Goal: Task Accomplishment & Management: Manage account settings

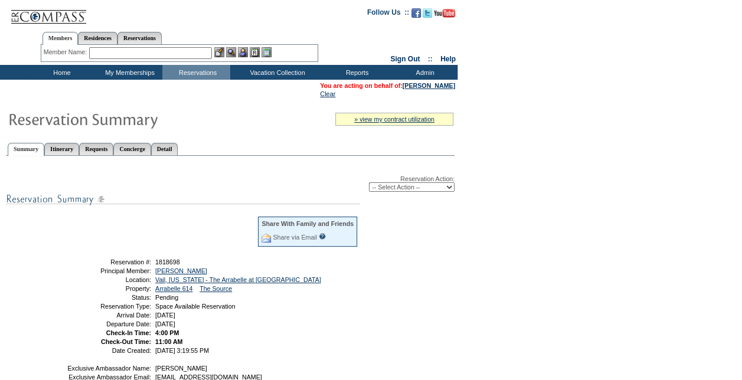
click at [410, 183] on div "Reservation Action: -- Select Action -- Modify Reservation Dates Modify Reserva…" at bounding box center [230, 183] width 449 height 17
click at [412, 189] on select "-- Select Action -- Modify Reservation Dates Modify Reservation Cost Modify Occ…" at bounding box center [412, 186] width 86 height 9
select select "ChangeDates"
click at [369, 184] on select "-- Select Action -- Modify Reservation Dates Modify Reservation Cost Modify Occ…" at bounding box center [412, 186] width 86 height 9
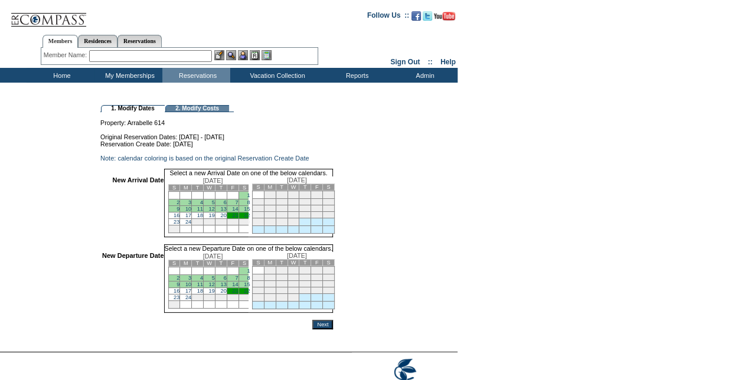
click at [66, 71] on td "Home" at bounding box center [61, 75] width 68 height 15
